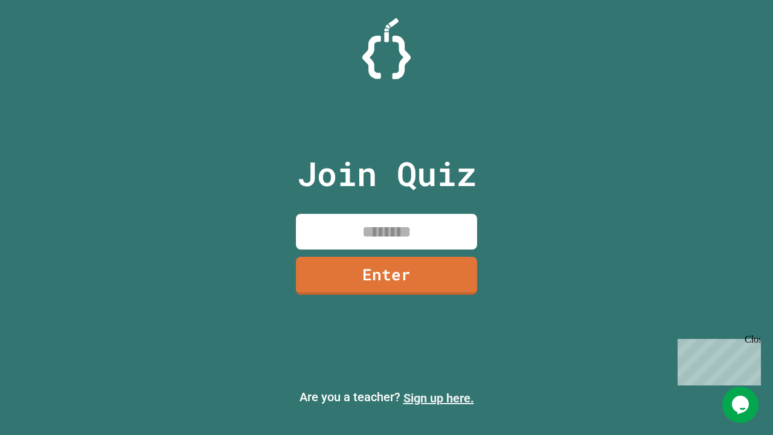
click at [438, 398] on link "Sign up here." at bounding box center [438, 398] width 71 height 14
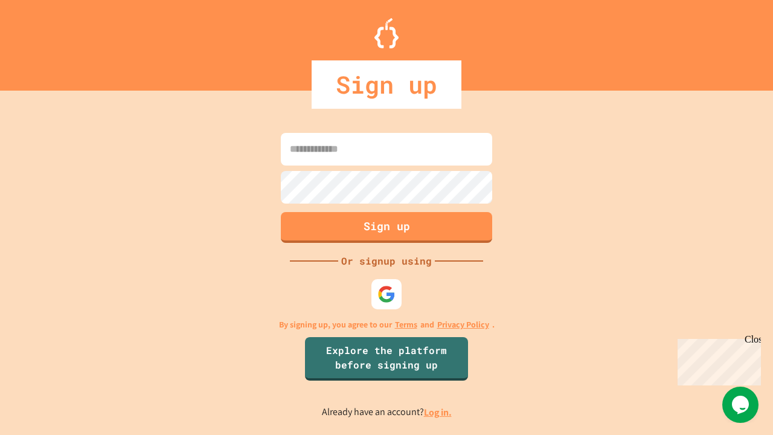
click at [438, 412] on link "Log in." at bounding box center [438, 412] width 28 height 13
